Goal: Task Accomplishment & Management: Manage account settings

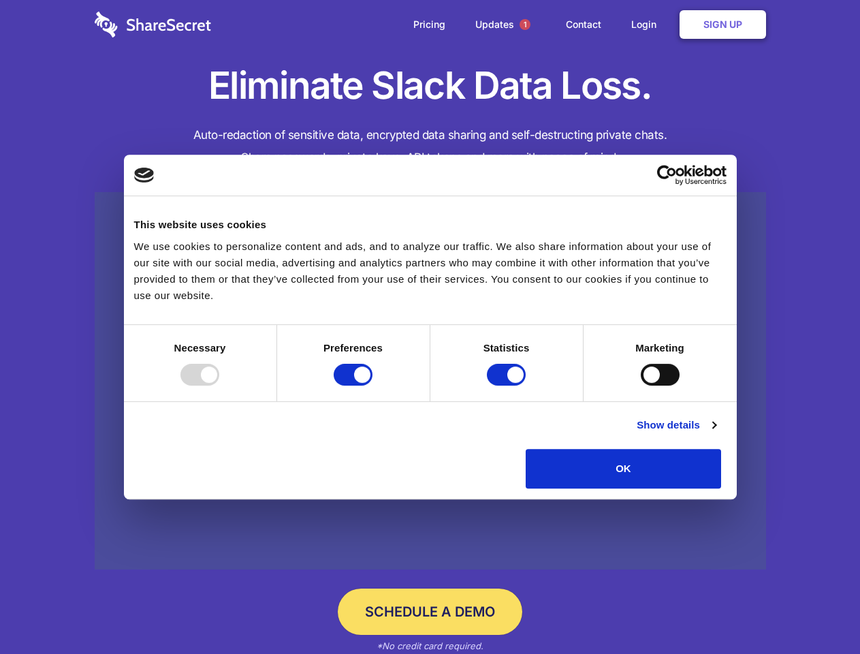
click at [219, 385] on div at bounding box center [199, 375] width 39 height 22
click at [372, 385] on input "Preferences" at bounding box center [353, 375] width 39 height 22
checkbox input "false"
click at [508, 385] on input "Statistics" at bounding box center [506, 375] width 39 height 22
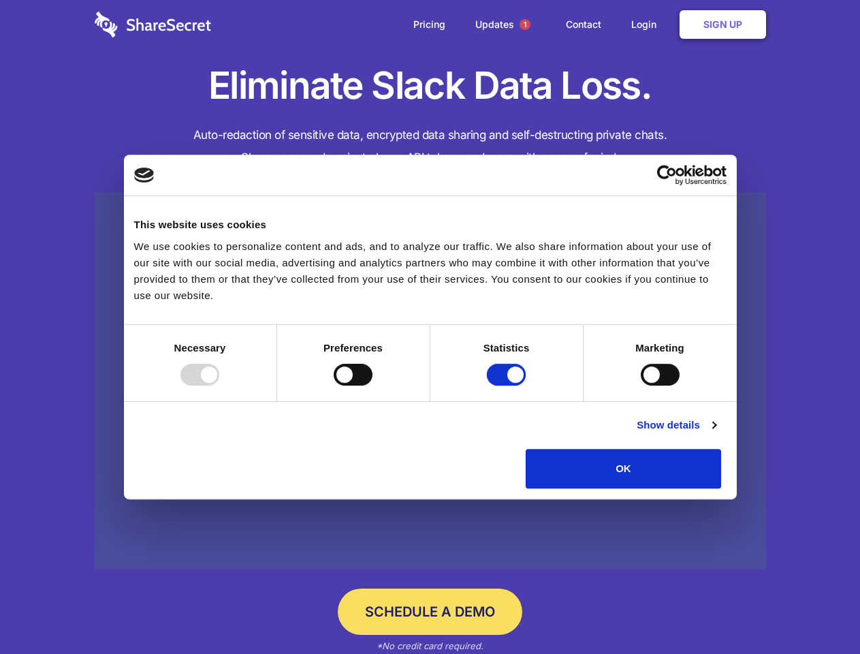
checkbox input "false"
click at [641, 385] on input "Marketing" at bounding box center [660, 375] width 39 height 22
checkbox input "true"
click at [716, 433] on link "Show details" at bounding box center [676, 425] width 79 height 16
